Goal: Transaction & Acquisition: Subscribe to service/newsletter

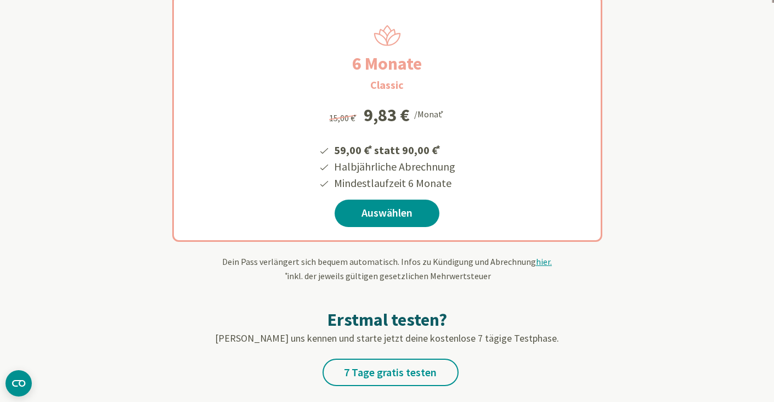
scroll to position [218, 0]
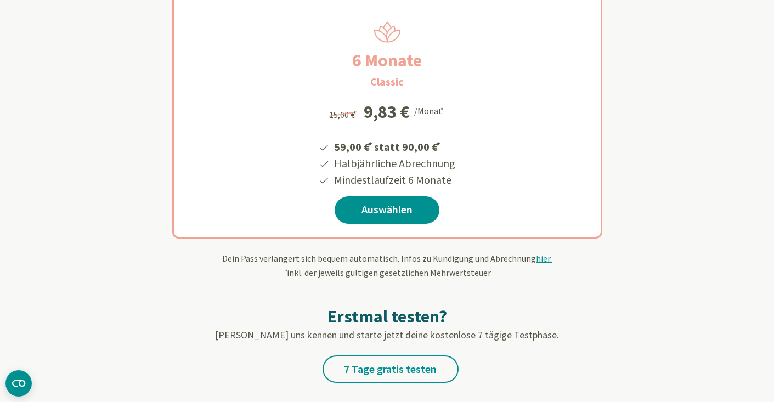
click at [683, 230] on div "6 Monate Classic 59,00 € * statt 90,00 € * Halbjährliche Abrechnung Mindestlauf…" at bounding box center [387, 108] width 642 height 261
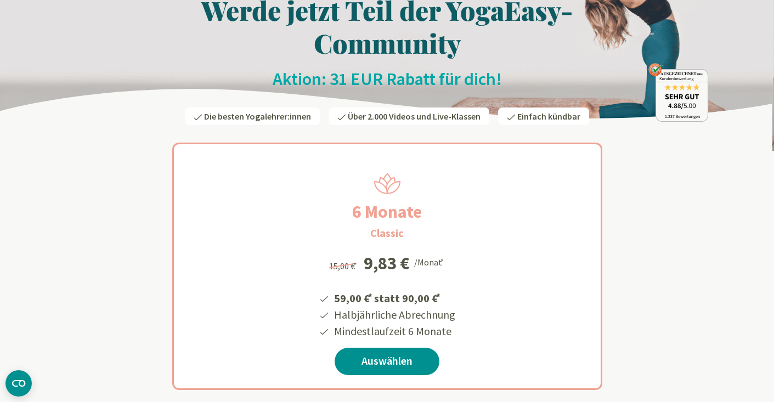
scroll to position [0, 0]
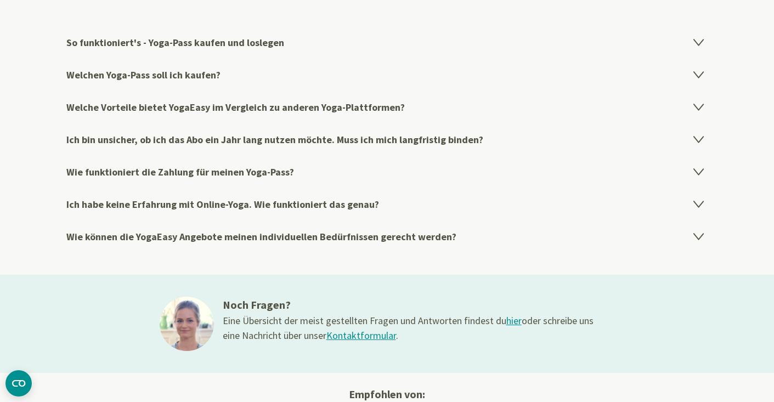
scroll to position [1844, 0]
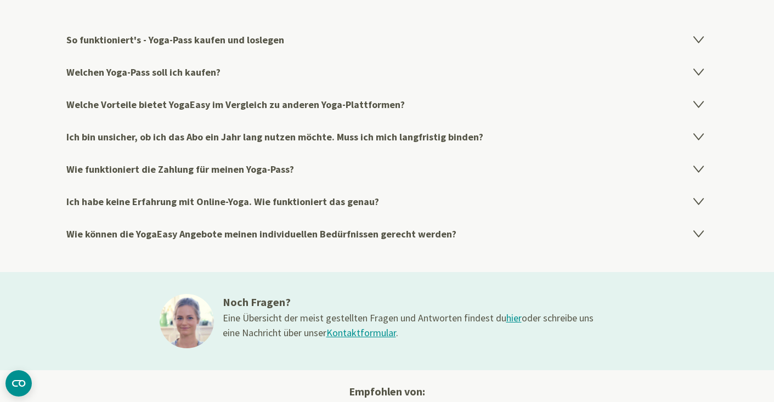
click at [698, 134] on icon at bounding box center [697, 137] width 9 height 6
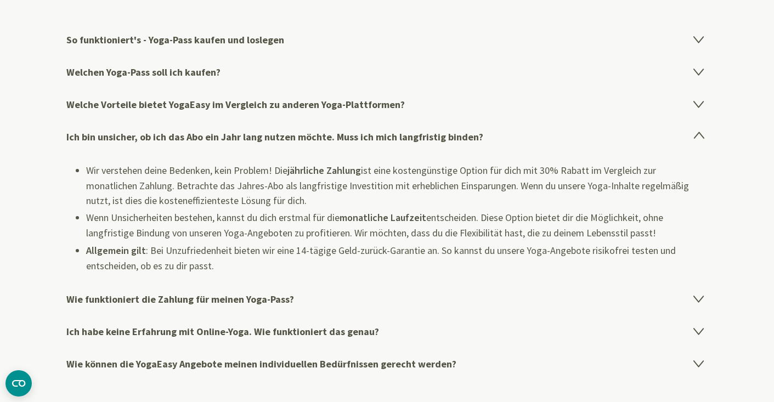
click at [698, 133] on icon at bounding box center [698, 135] width 9 height 6
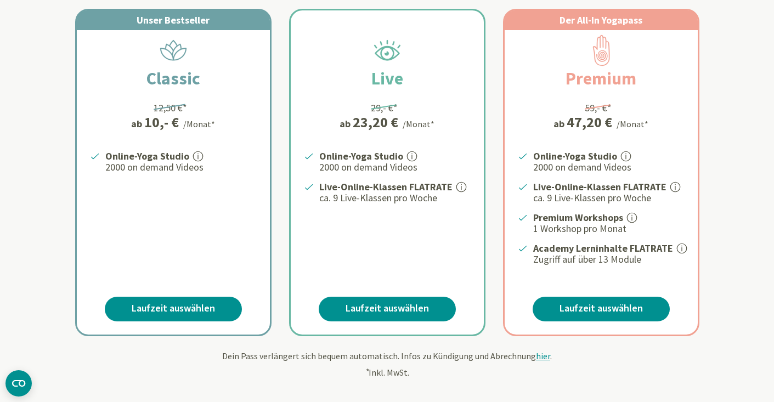
scroll to position [229, 0]
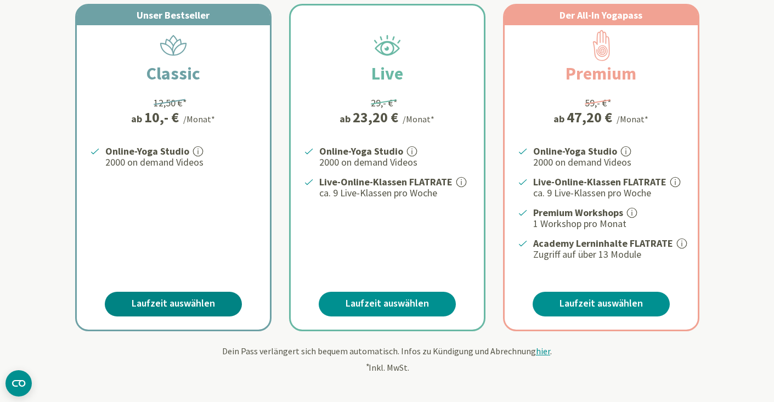
click at [173, 299] on link "Laufzeit auswählen" at bounding box center [173, 304] width 137 height 25
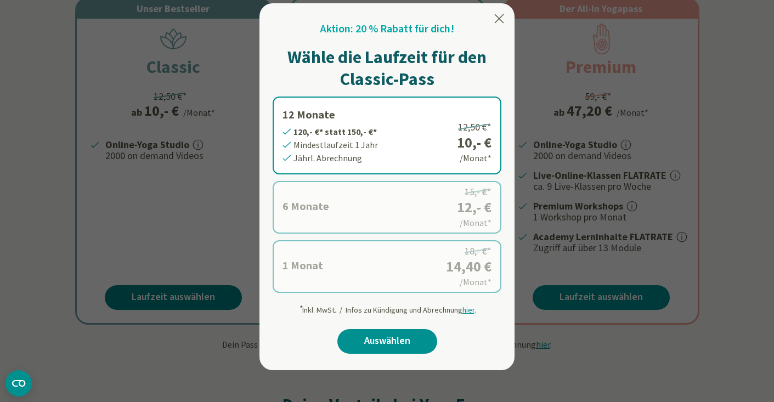
scroll to position [236, 0]
click at [496, 18] on icon at bounding box center [499, 18] width 13 height 13
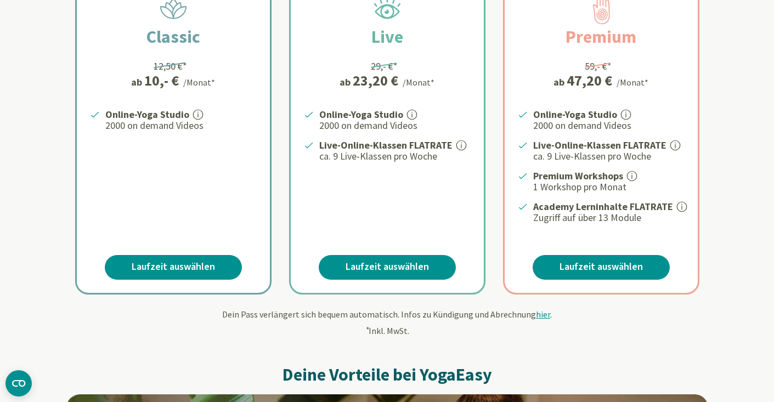
scroll to position [271, 0]
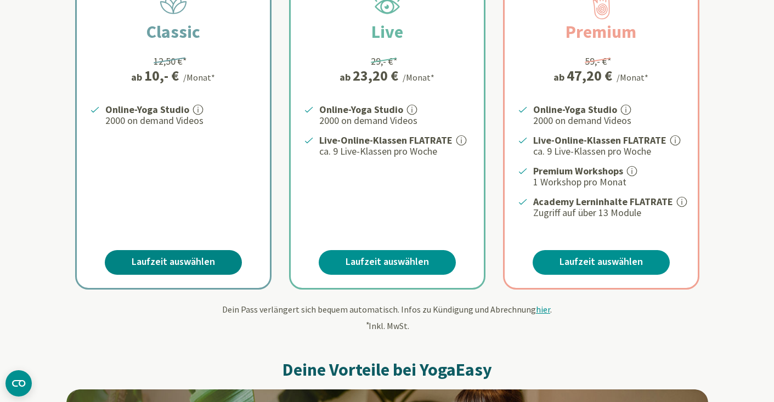
click at [162, 261] on link "Laufzeit auswählen" at bounding box center [173, 262] width 137 height 25
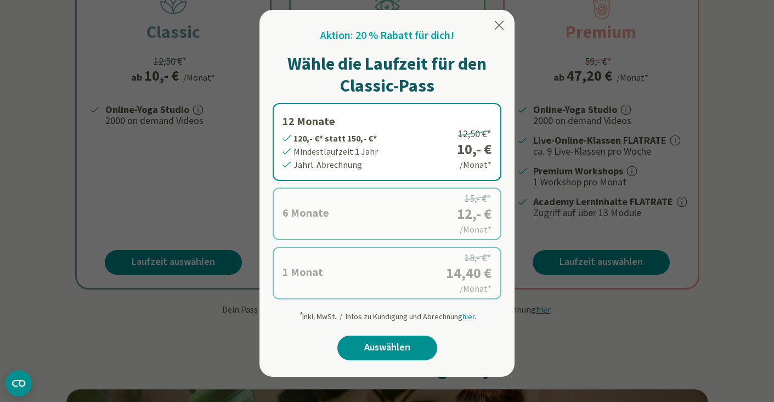
click at [497, 25] on icon at bounding box center [499, 25] width 13 height 13
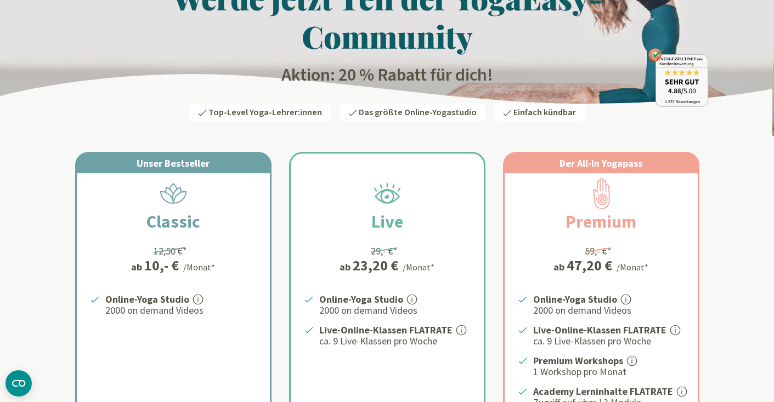
scroll to position [81, 0]
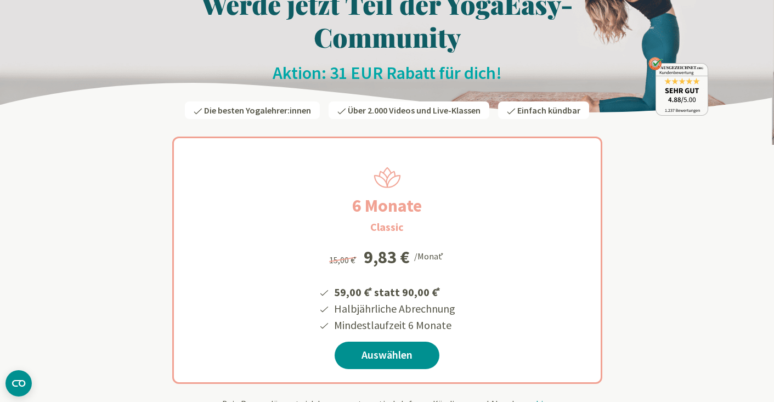
scroll to position [75, 0]
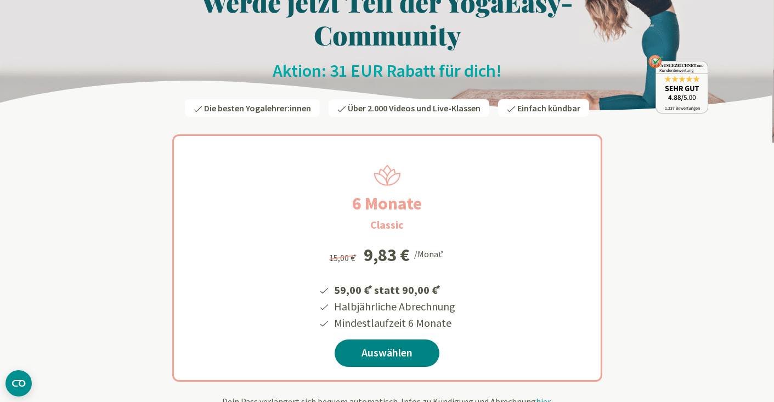
click at [372, 352] on link "Auswählen" at bounding box center [387, 352] width 105 height 27
